Goal: Task Accomplishment & Management: Manage account settings

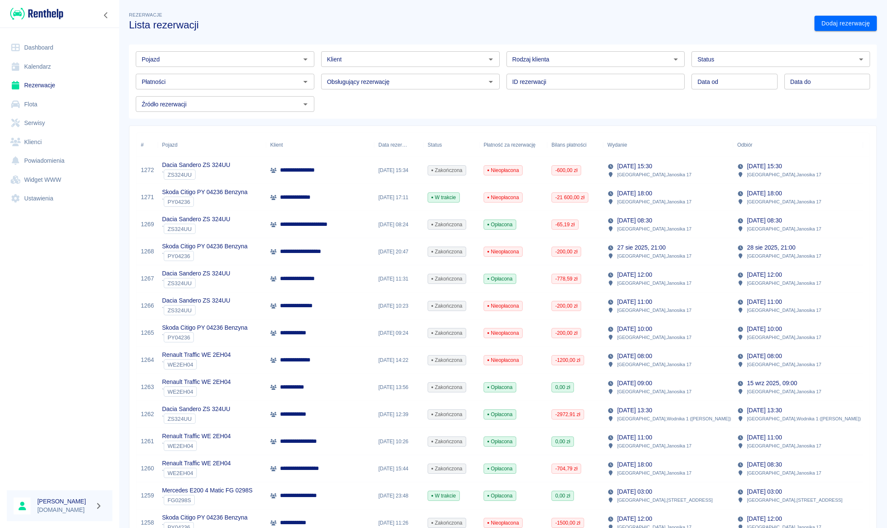
click at [32, 50] on link "Dashboard" at bounding box center [60, 47] width 106 height 19
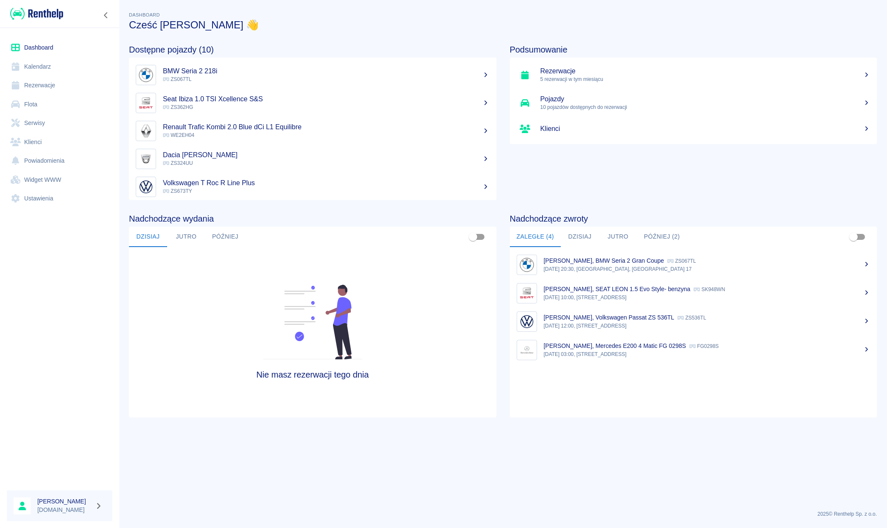
click at [36, 87] on link "Rezerwacje" at bounding box center [60, 85] width 106 height 19
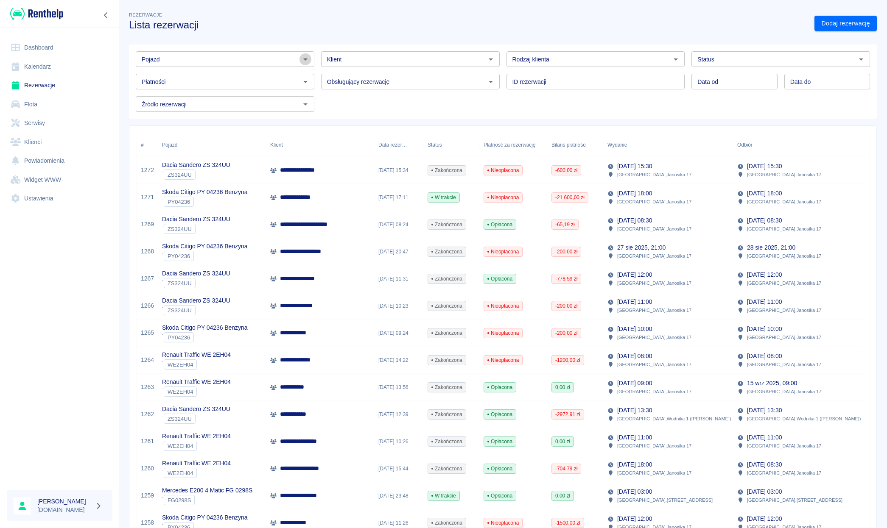
click at [301, 60] on icon "Otwórz" at bounding box center [305, 59] width 10 height 10
click at [220, 86] on li "VW Passat ZS 915TP - ZS915TP" at bounding box center [224, 91] width 177 height 14
type input "VW Passat ZS 915TP - ZS915TP"
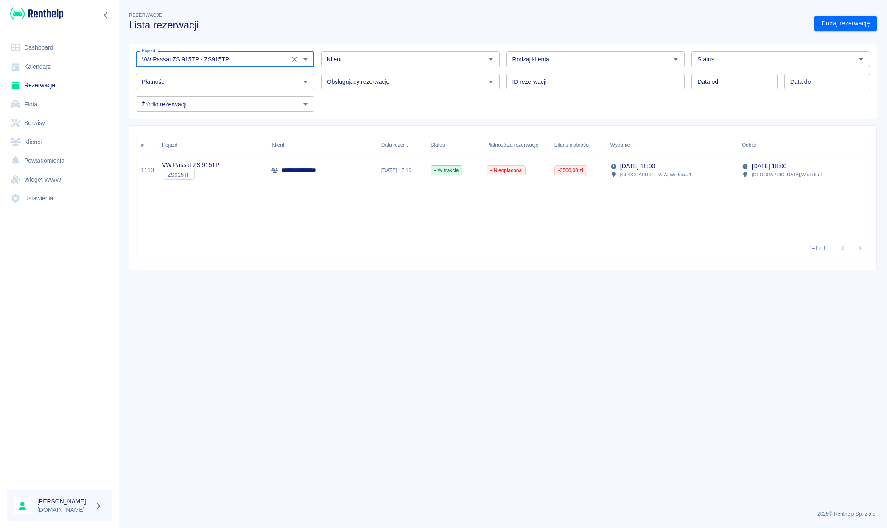
click at [294, 60] on icon "Wyczyść" at bounding box center [294, 59] width 5 height 5
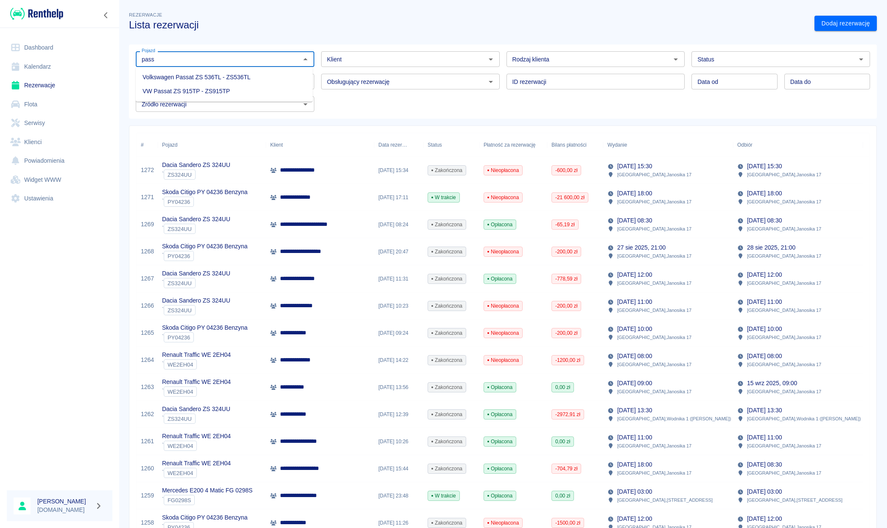
click at [246, 73] on li "Volkswagen Passat ZS 536TL - ZS536TL" at bounding box center [224, 77] width 177 height 14
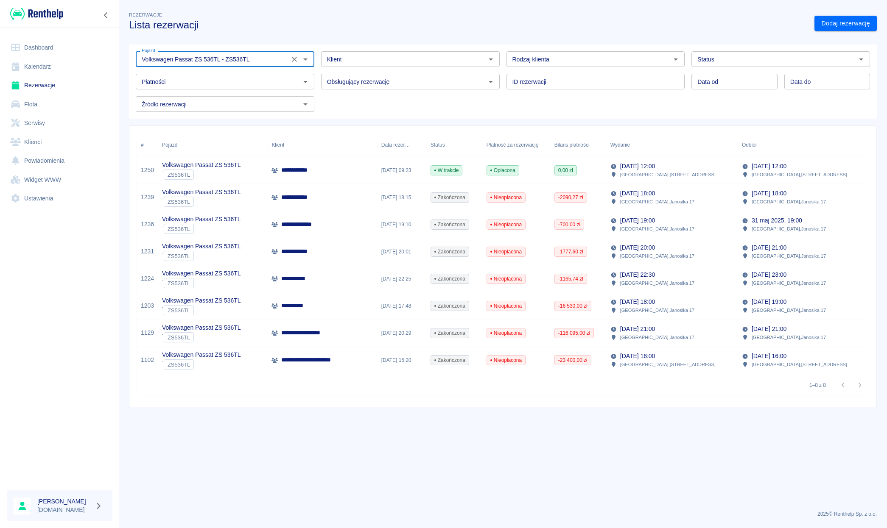
type input "Volkswagen Passat ZS 536TL - ZS536TL"
click at [307, 168] on p "**********" at bounding box center [298, 170] width 34 height 9
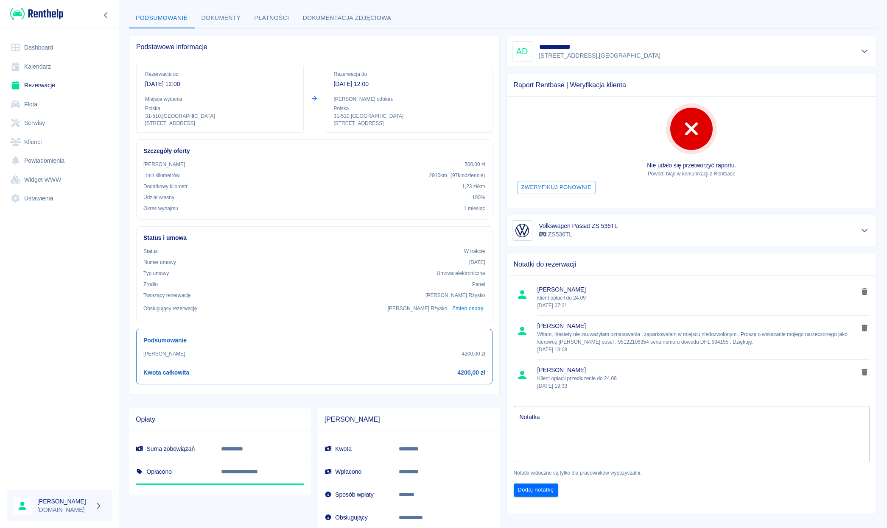
scroll to position [31, 0]
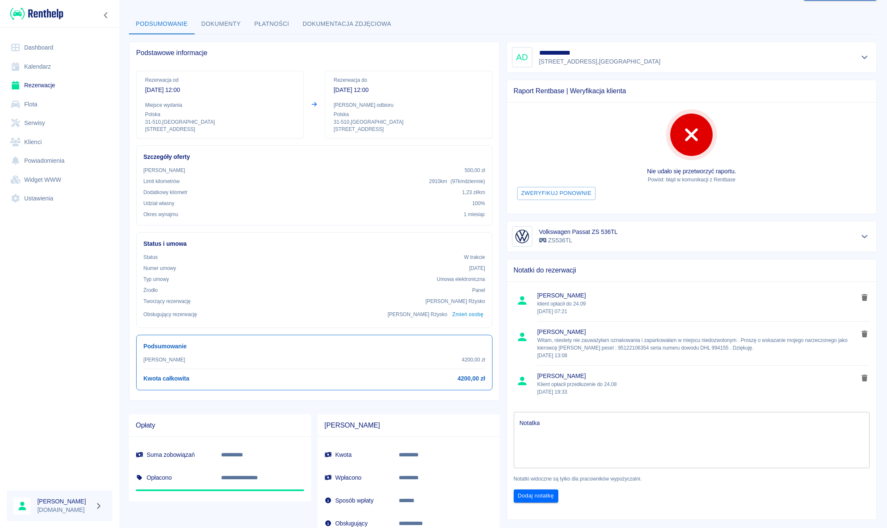
click at [42, 89] on link "Rezerwacje" at bounding box center [60, 85] width 106 height 19
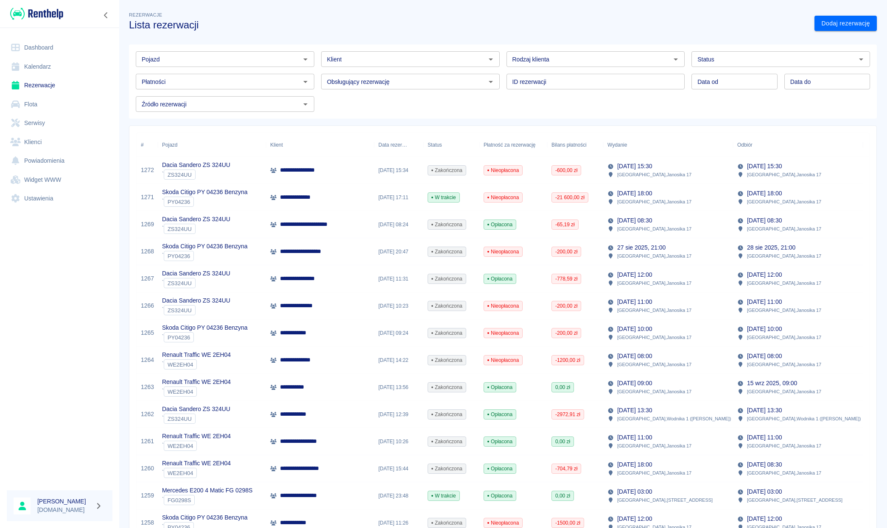
click at [302, 61] on icon "Otwórz" at bounding box center [305, 59] width 10 height 10
click at [257, 73] on li "Mercedes E200 4 Matic FG 0298S - FG0298S" at bounding box center [224, 77] width 177 height 14
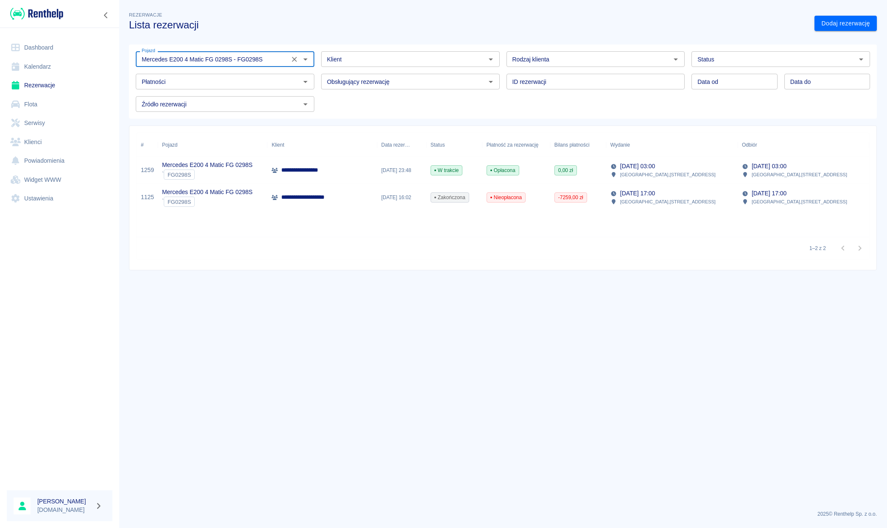
type input "Mercedes E200 4 Matic FG 0298S - FG0298S"
click at [369, 162] on div "**********" at bounding box center [321, 170] width 109 height 27
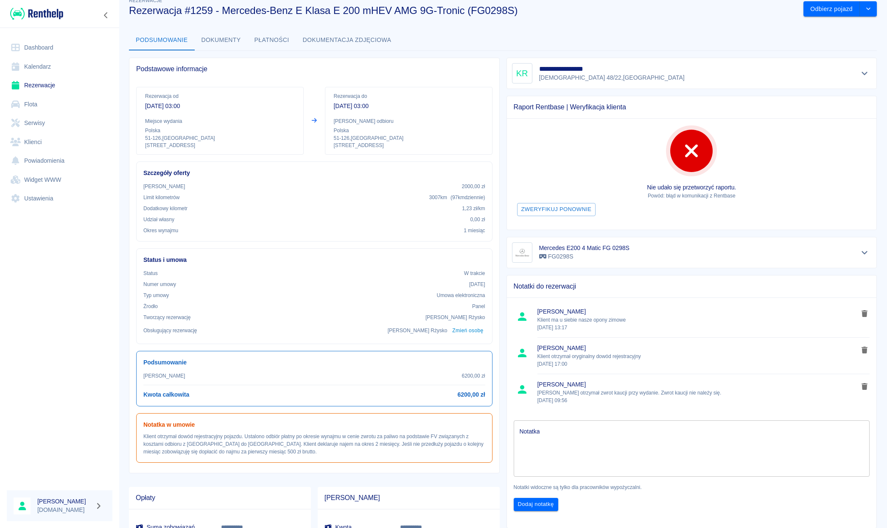
scroll to position [15, 0]
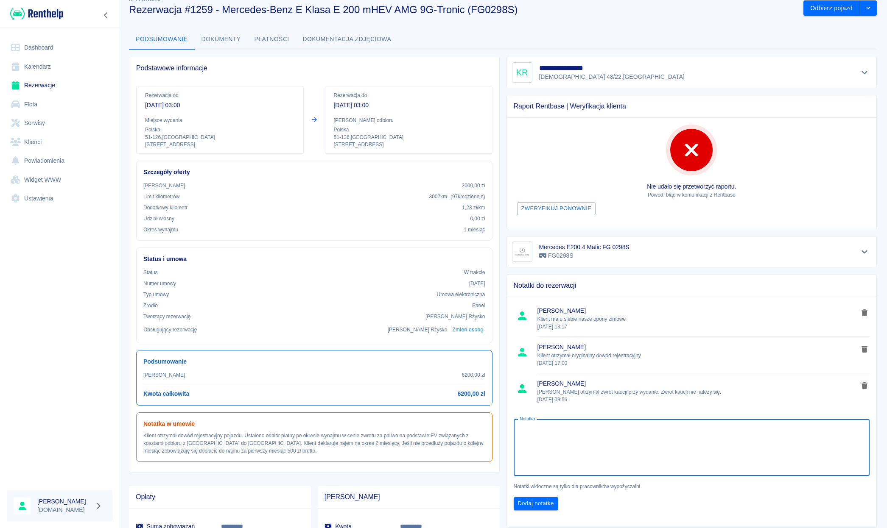
click at [551, 432] on textarea "Notatka" at bounding box center [692, 448] width 344 height 42
type textarea "opłacony do [DATE]"
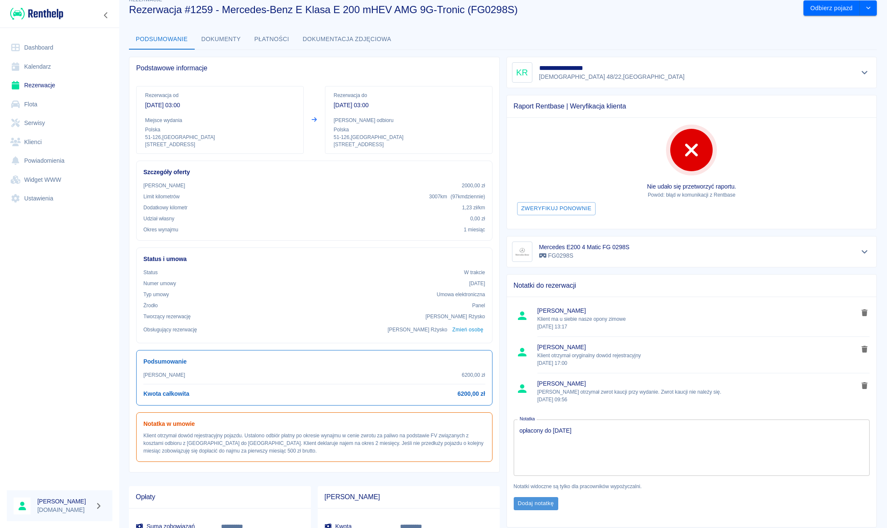
click at [535, 508] on button "Dodaj notatkę" at bounding box center [536, 503] width 45 height 13
click at [33, 42] on link "Dashboard" at bounding box center [60, 47] width 106 height 19
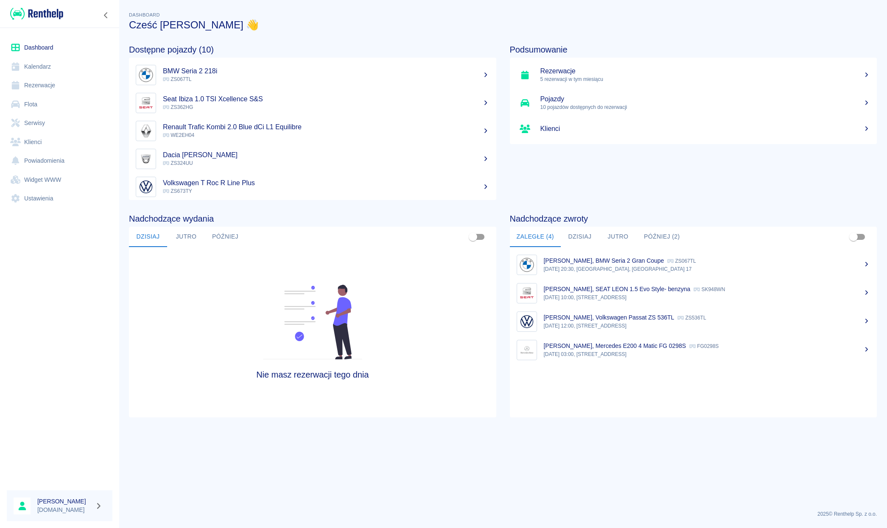
click at [654, 241] on button "Później (2)" at bounding box center [662, 237] width 50 height 20
